Goal: Navigation & Orientation: Find specific page/section

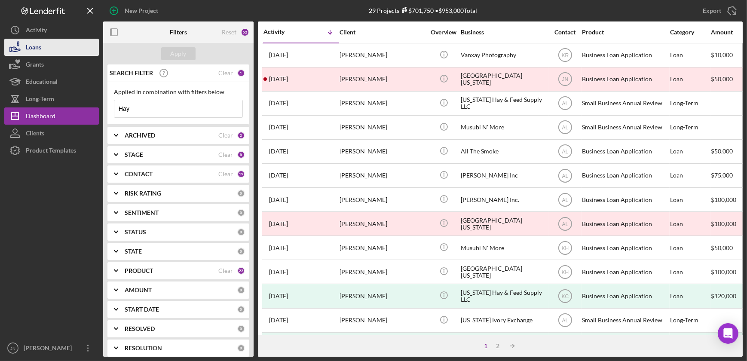
click at [39, 48] on div "Loans" at bounding box center [33, 48] width 15 height 19
